Goal: Find specific page/section: Find specific page/section

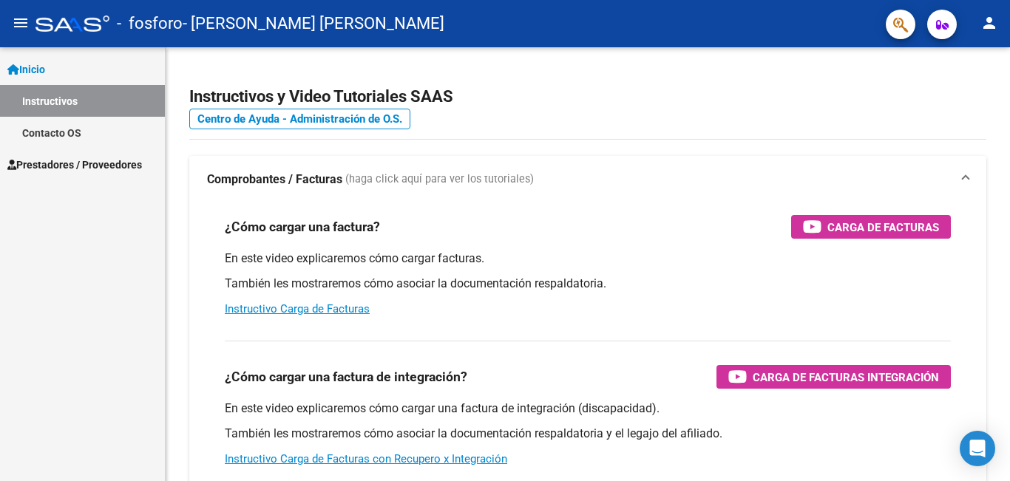
click at [117, 163] on span "Prestadores / Proveedores" at bounding box center [74, 165] width 135 height 16
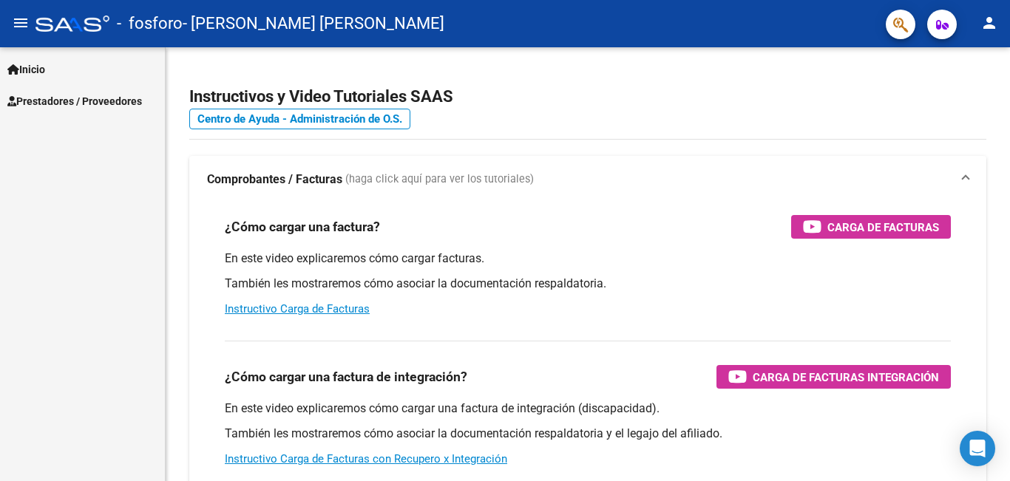
click at [90, 73] on link "Inicio" at bounding box center [82, 69] width 165 height 32
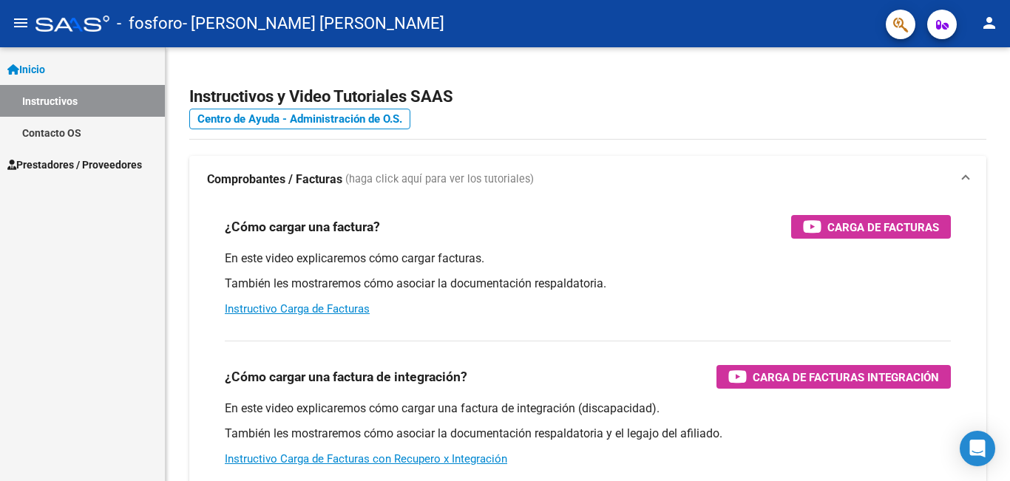
click at [72, 100] on link "Instructivos" at bounding box center [82, 101] width 165 height 32
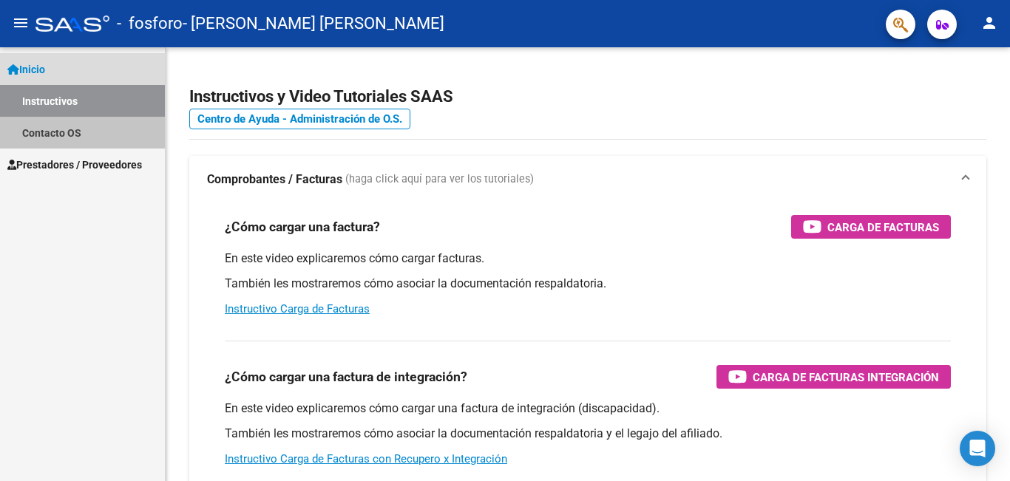
click at [81, 132] on link "Contacto OS" at bounding box center [82, 133] width 165 height 32
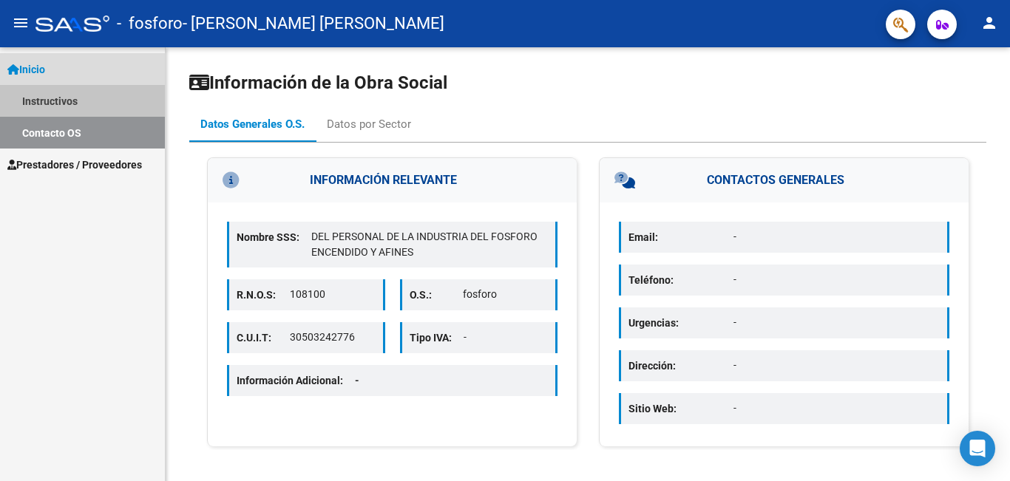
click at [81, 101] on link "Instructivos" at bounding box center [82, 101] width 165 height 32
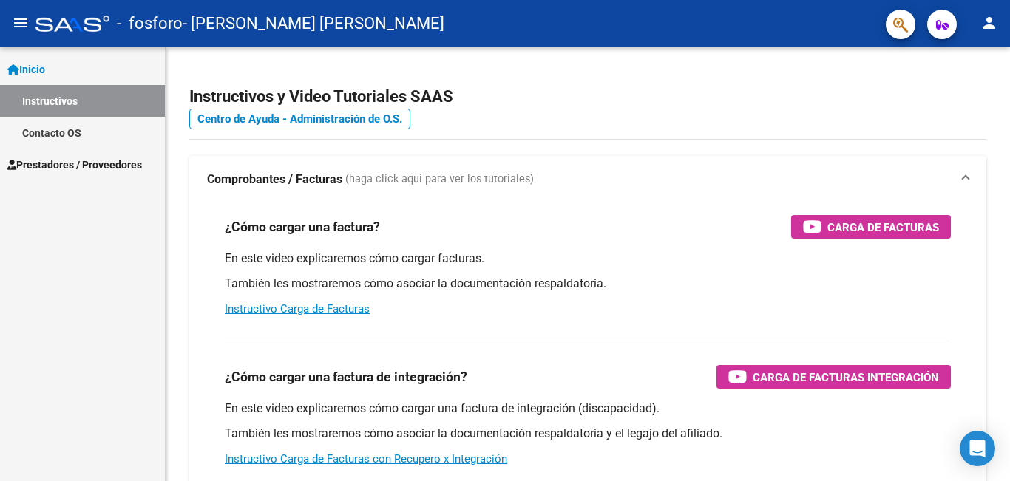
click at [12, 67] on icon at bounding box center [13, 69] width 12 height 10
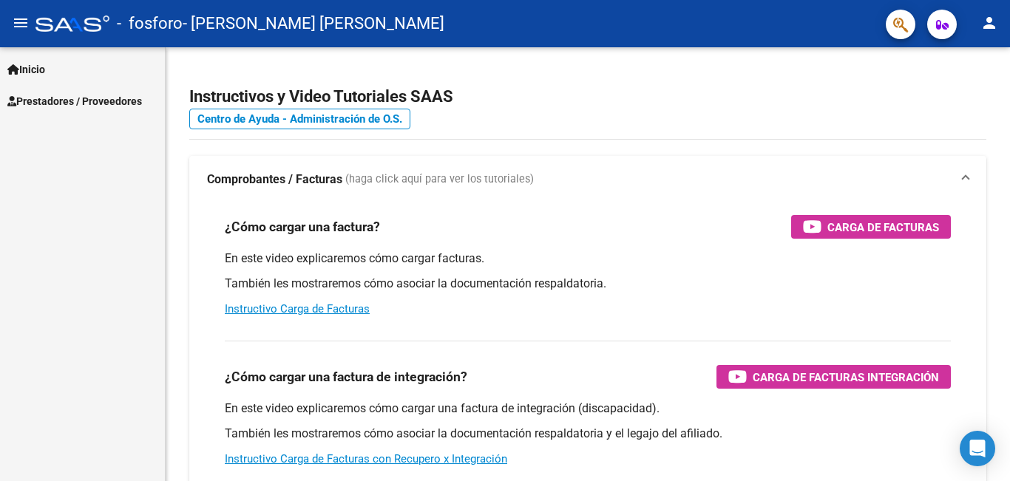
click at [21, 99] on span "Prestadores / Proveedores" at bounding box center [74, 101] width 135 height 16
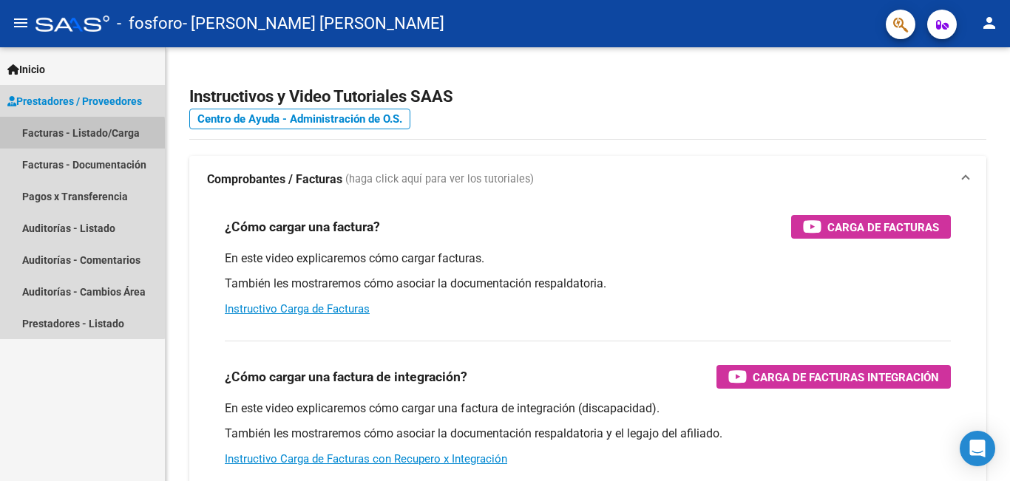
click at [45, 138] on link "Facturas - Listado/Carga" at bounding box center [82, 133] width 165 height 32
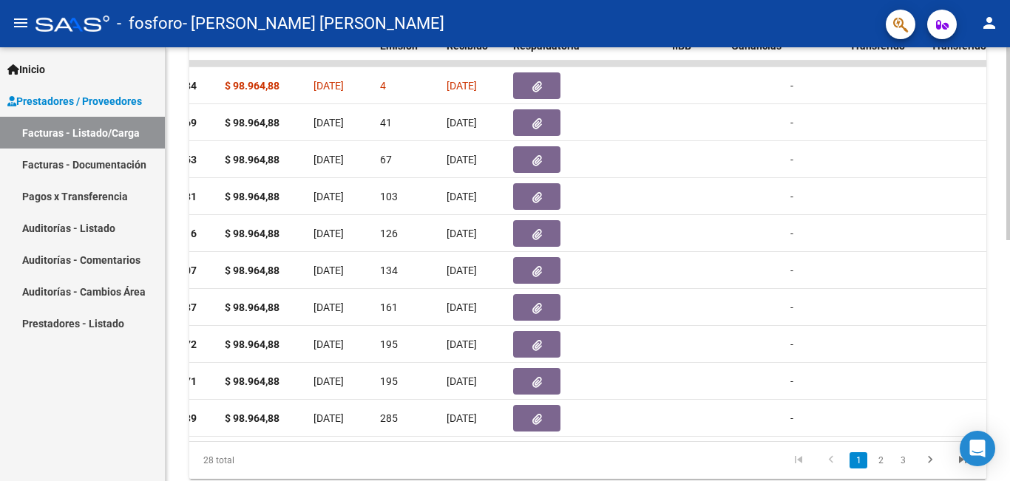
scroll to position [481, 0]
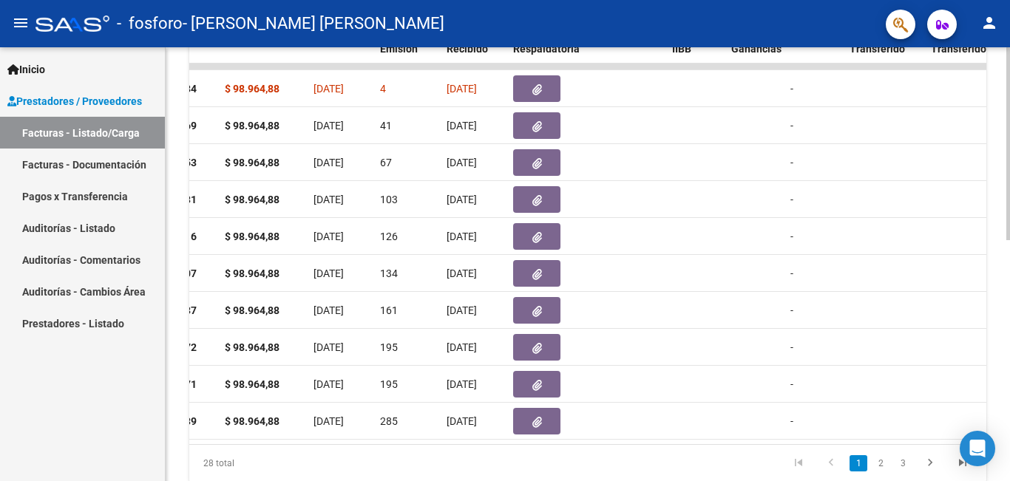
click at [1009, 345] on div at bounding box center [1008, 362] width 4 height 193
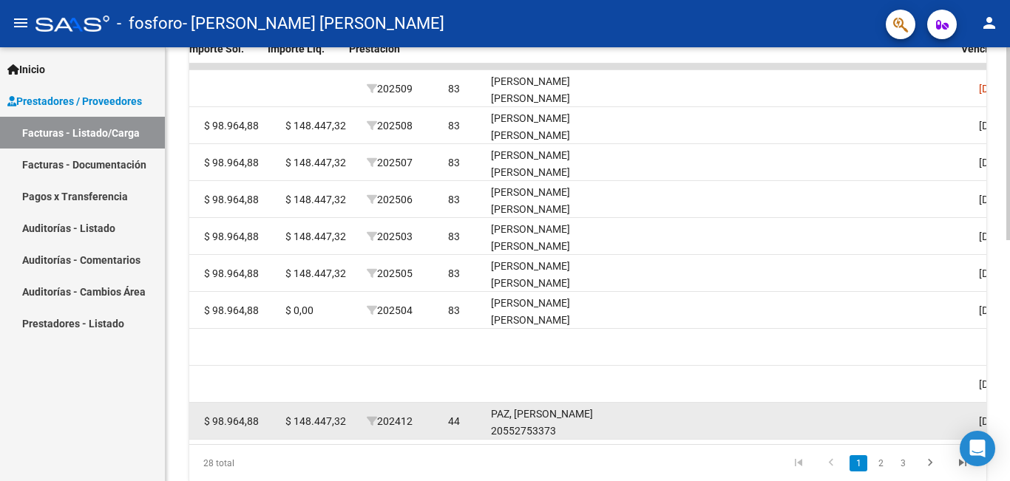
scroll to position [0, 1800]
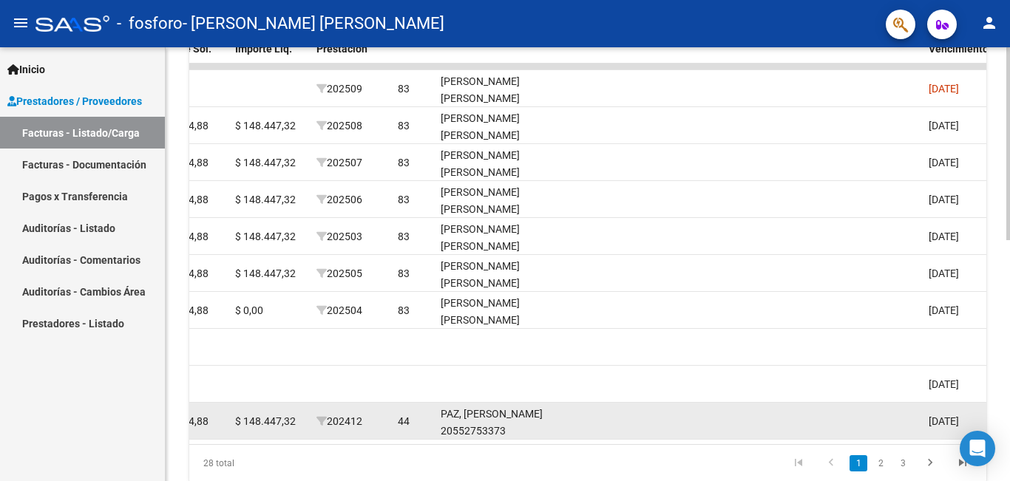
drag, startPoint x: 739, startPoint y: 437, endPoint x: 781, endPoint y: 433, distance: 42.4
drag, startPoint x: 787, startPoint y: 433, endPoint x: 796, endPoint y: 433, distance: 8.1
click at [796, 433] on datatable-body-cell at bounding box center [830, 421] width 185 height 36
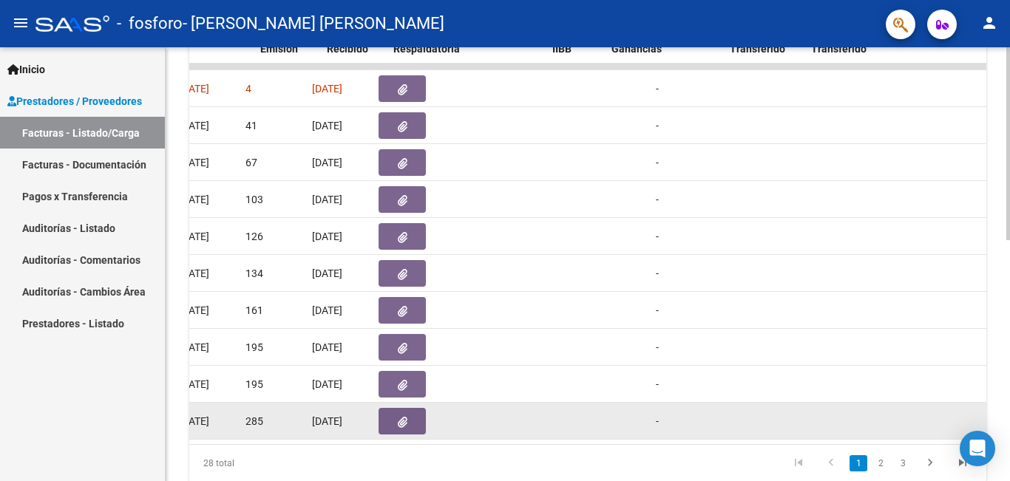
scroll to position [0, 730]
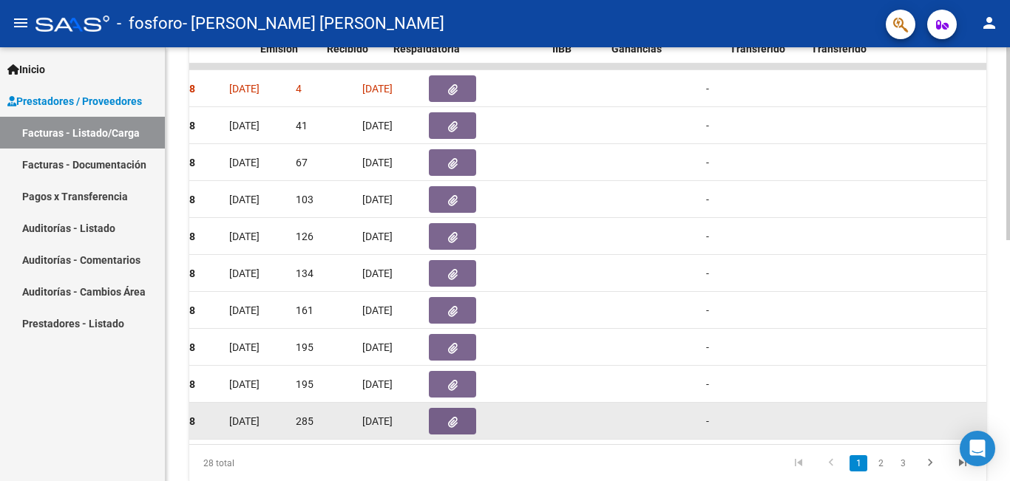
drag, startPoint x: 385, startPoint y: 422, endPoint x: 373, endPoint y: 421, distance: 12.6
click at [384, 422] on span "[DATE]" at bounding box center [377, 422] width 30 height 12
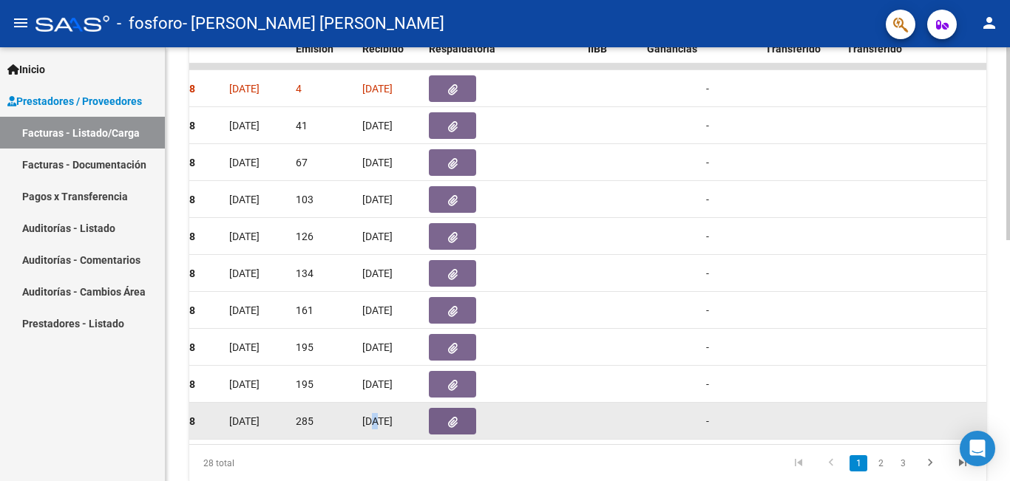
drag, startPoint x: 373, startPoint y: 421, endPoint x: 359, endPoint y: 418, distance: 14.4
click at [365, 418] on span "[DATE]" at bounding box center [377, 422] width 30 height 12
click at [324, 416] on div "285" at bounding box center [323, 421] width 55 height 17
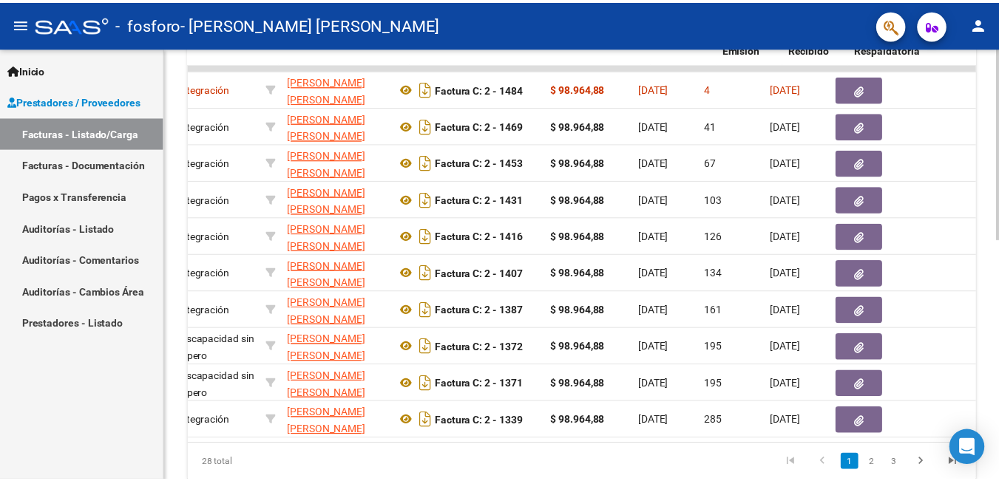
scroll to position [0, 254]
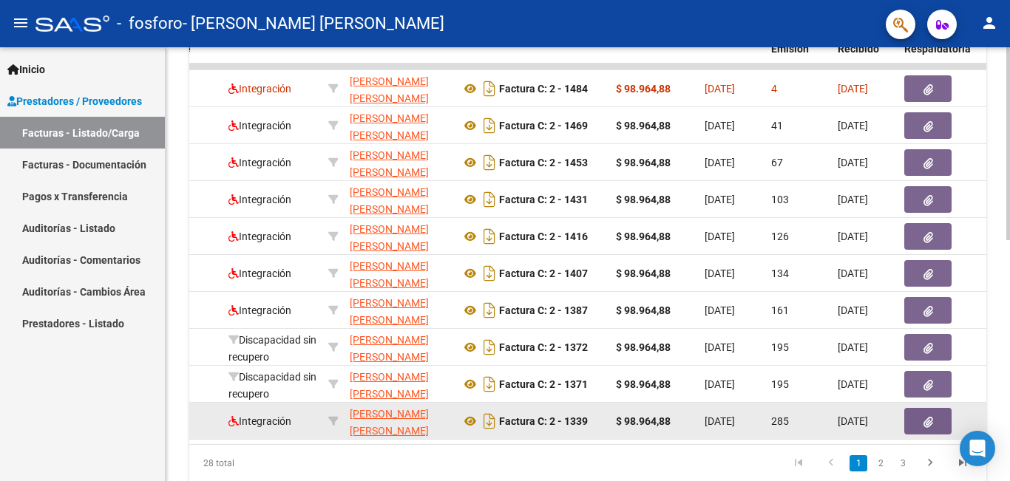
click at [308, 438] on datatable-body-cell "Integración" at bounding box center [273, 421] width 100 height 36
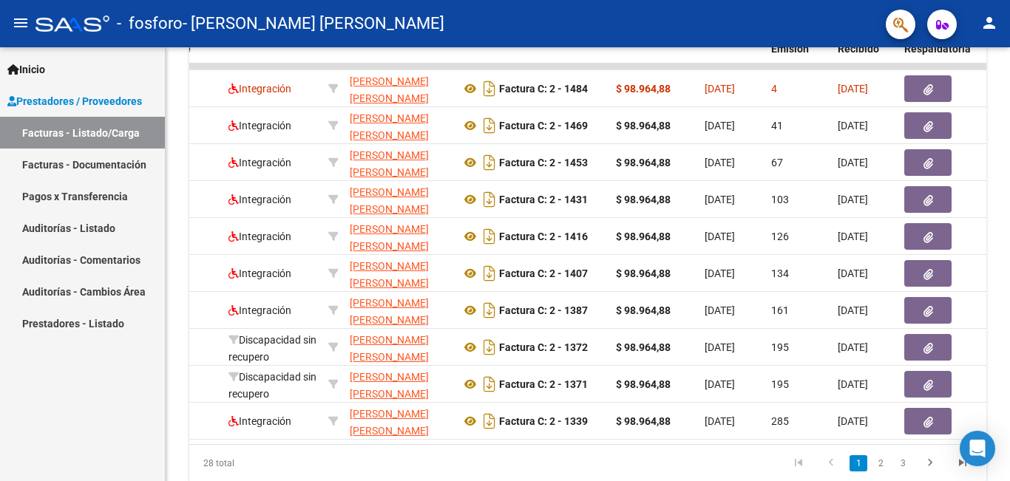
click at [986, 28] on mat-icon "person" at bounding box center [989, 23] width 18 height 18
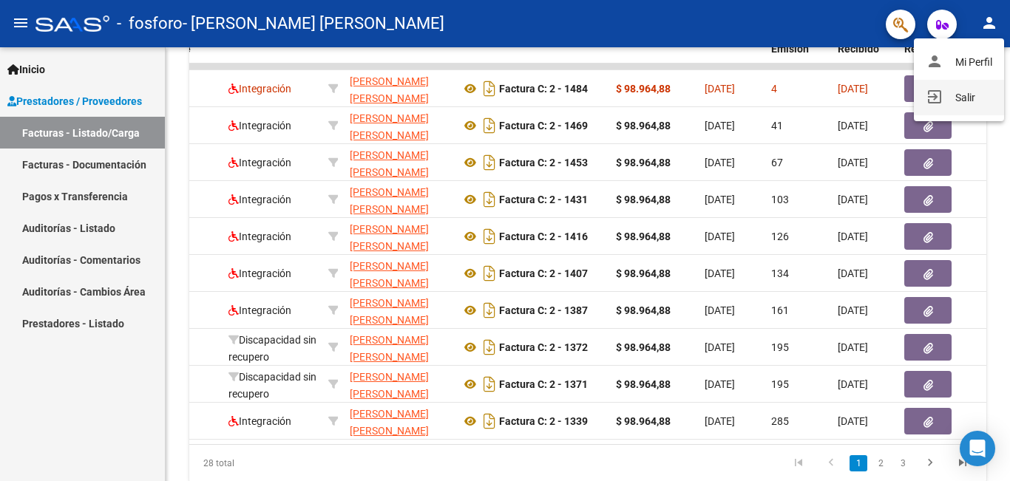
click at [937, 91] on mat-icon "exit_to_app" at bounding box center [935, 97] width 18 height 18
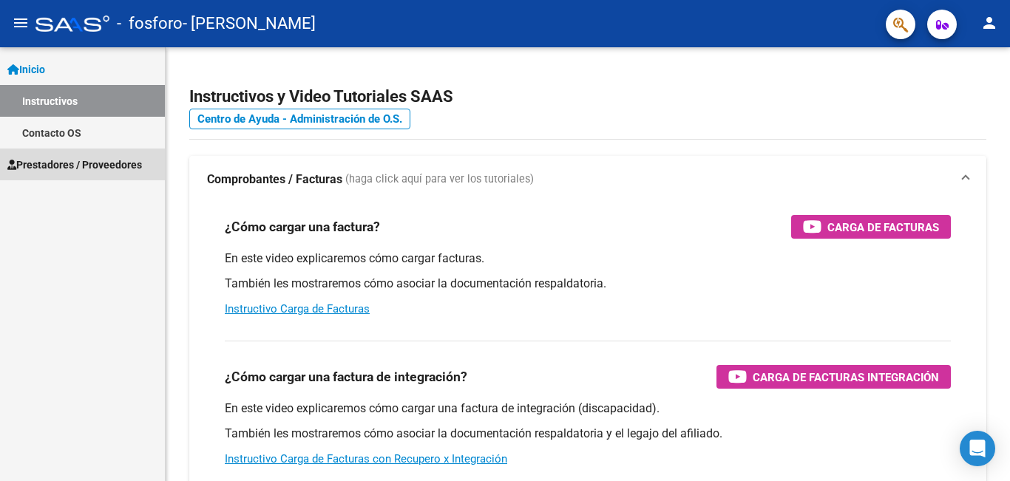
click at [98, 157] on span "Prestadores / Proveedores" at bounding box center [74, 165] width 135 height 16
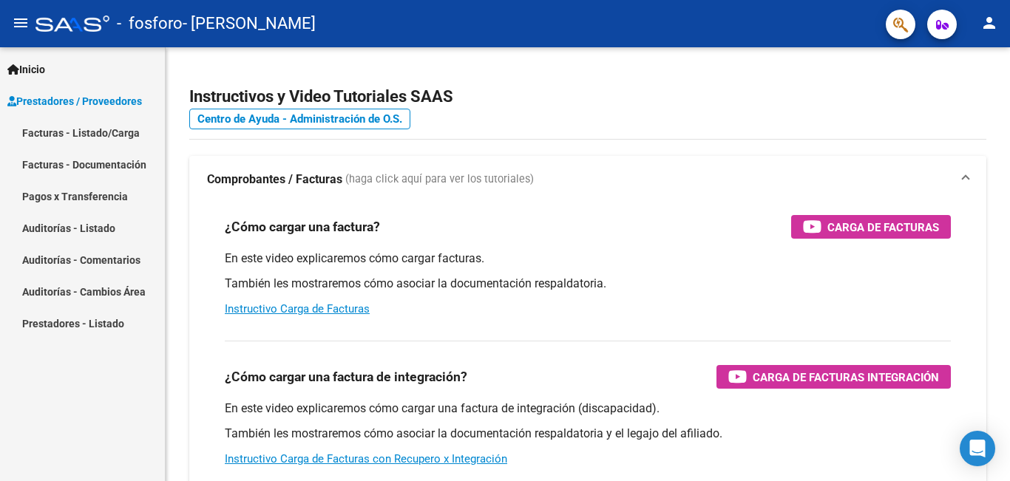
click at [133, 137] on link "Facturas - Listado/Carga" at bounding box center [82, 133] width 165 height 32
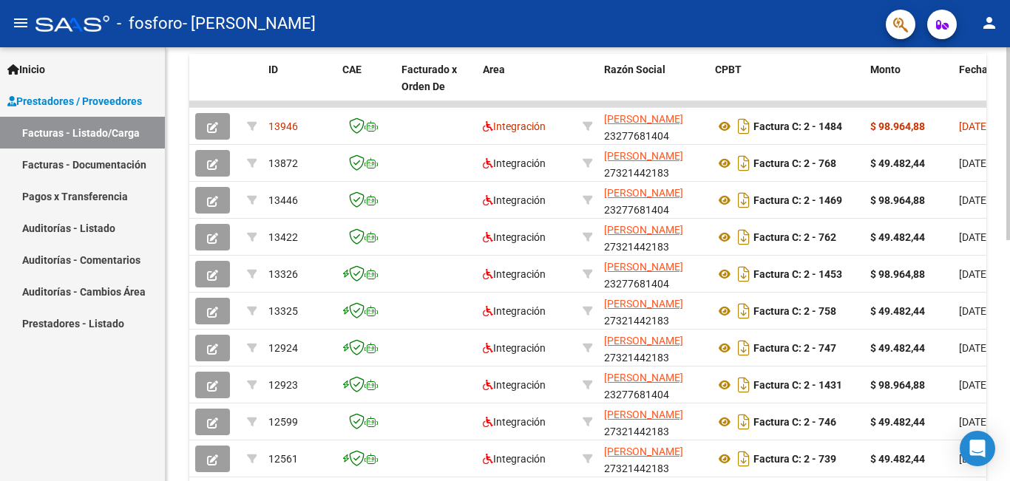
scroll to position [467, 0]
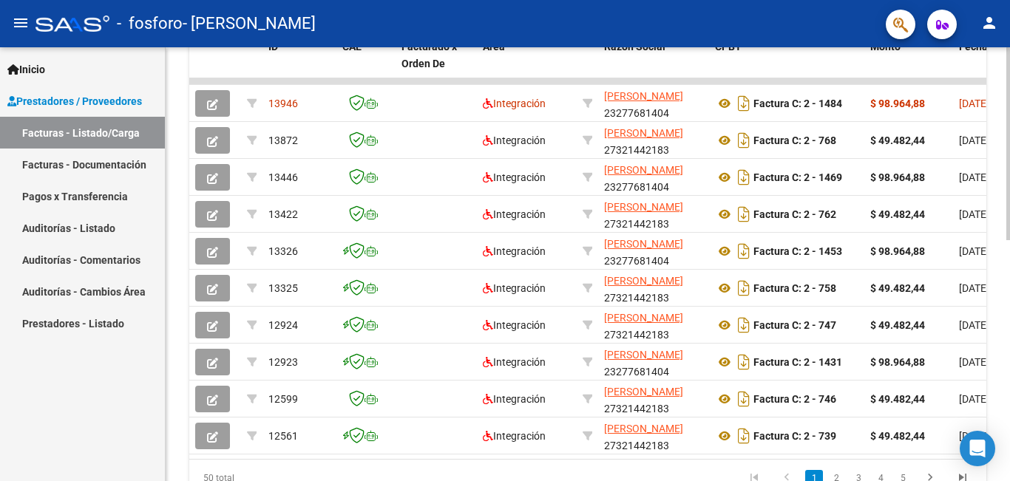
click at [1009, 301] on div at bounding box center [1008, 356] width 4 height 193
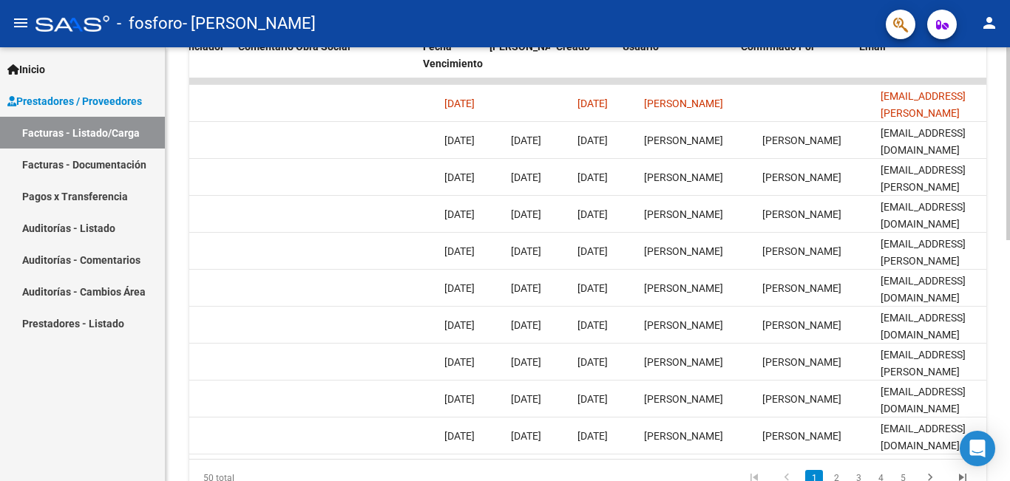
scroll to position [0, 2320]
